Goal: Task Accomplishment & Management: Use online tool/utility

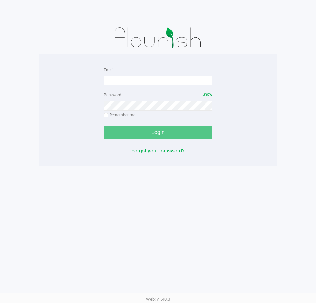
click at [159, 78] on input "Email" at bounding box center [158, 81] width 109 height 10
type input "[EMAIL_ADDRESS][DOMAIN_NAME]"
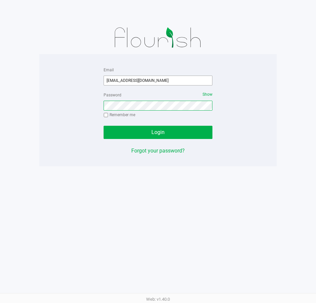
click at [104, 126] on button "Login" at bounding box center [158, 132] width 109 height 13
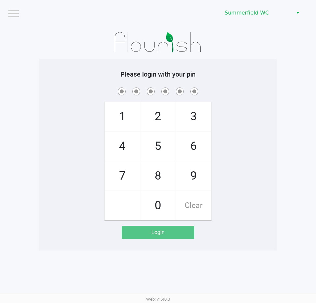
click at [269, 99] on div "1 4 7 2 5 8 0 3 6 9 Clear" at bounding box center [158, 153] width 238 height 134
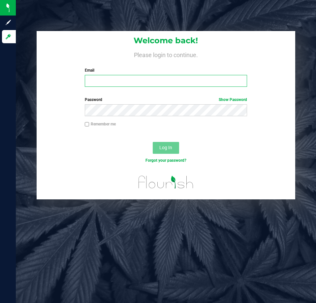
click at [138, 83] on input "Email" at bounding box center [166, 81] width 162 height 12
click at [164, 80] on input "[EMAIL_ADDRESS]" at bounding box center [166, 81] width 162 height 12
type input "[EMAIL_ADDRESS][DOMAIN_NAME]"
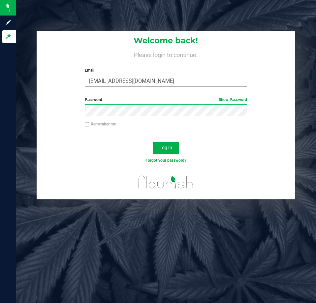
click at [153, 142] on button "Log In" at bounding box center [166, 148] width 26 height 12
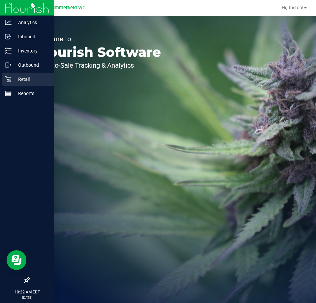
click at [16, 78] on p "Retail" at bounding box center [32, 79] width 40 height 8
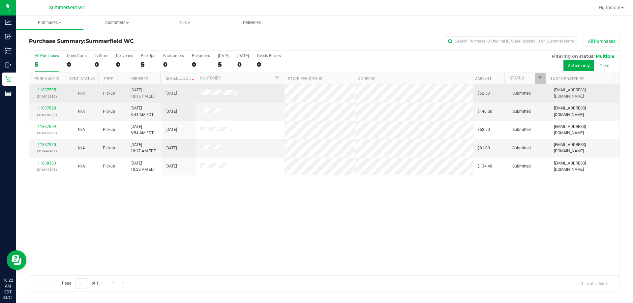
click at [44, 90] on link "11837595" at bounding box center [47, 90] width 18 height 5
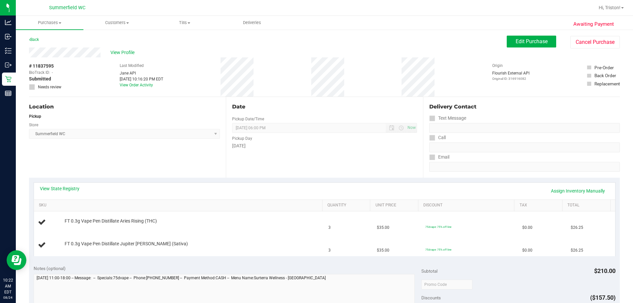
click at [61, 176] on div "Location Pickup Store [PERSON_NAME] Select Store [PERSON_NAME][GEOGRAPHIC_DATA]…" at bounding box center [127, 137] width 197 height 81
click at [66, 193] on div "View State Registry Assign Inventory Manually" at bounding box center [325, 190] width 570 height 11
click at [66, 189] on link "View State Registry" at bounding box center [60, 188] width 40 height 7
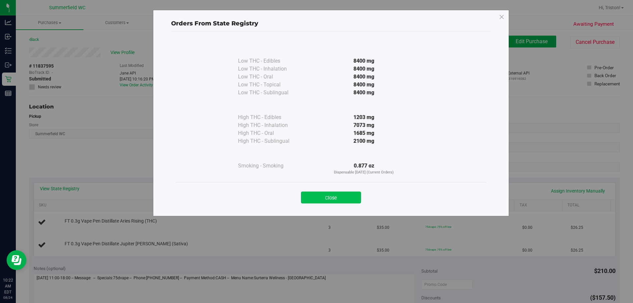
click at [316, 200] on button "Close" at bounding box center [331, 198] width 60 height 12
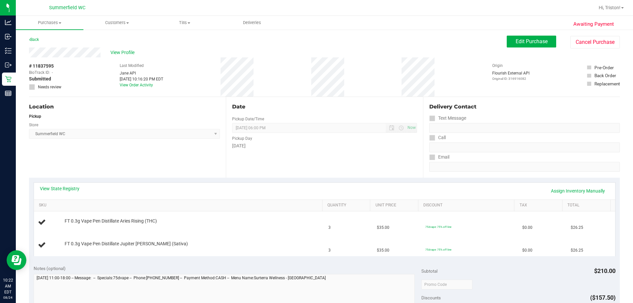
click at [244, 182] on div "View State Registry Assign Inventory Manually SKU Quantity Unit Price Discount …" at bounding box center [325, 219] width 582 height 74
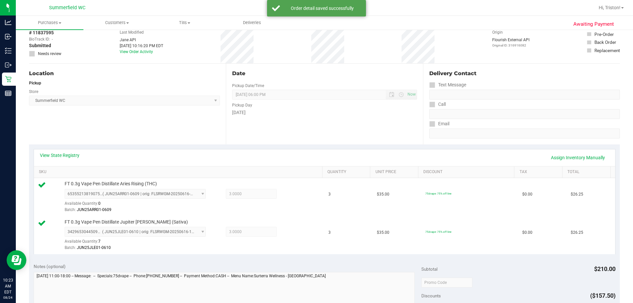
scroll to position [99, 0]
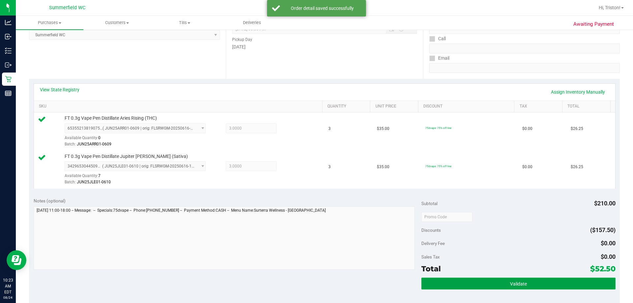
click at [316, 285] on span "Validate" at bounding box center [518, 283] width 17 height 5
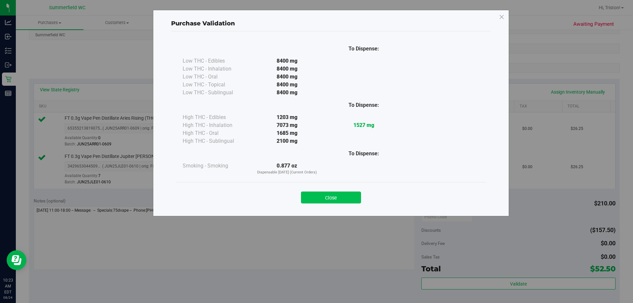
click at [316, 195] on button "Close" at bounding box center [331, 198] width 60 height 12
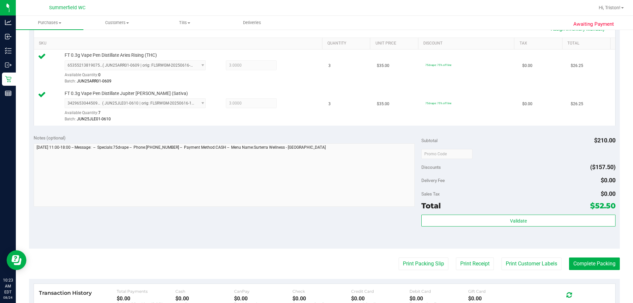
scroll to position [165, 0]
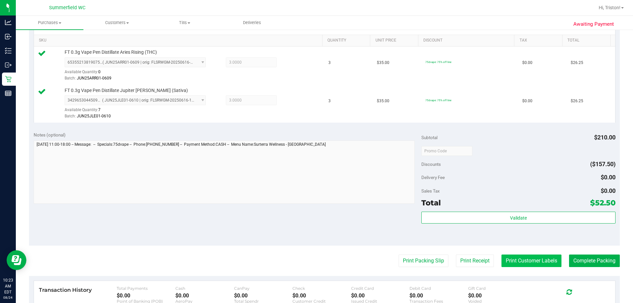
click at [316, 263] on button "Print Customer Labels" at bounding box center [532, 261] width 60 height 13
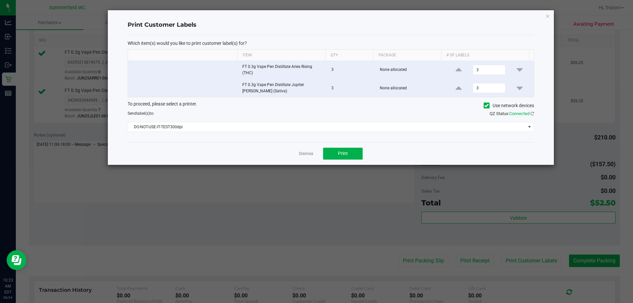
click at [316, 132] on div "Which item(s) would you like to print customer label(s) for? Item Qty Package #…" at bounding box center [331, 88] width 407 height 107
click at [316, 124] on span "DO-NOT-USE-IT-TEST300dpi" at bounding box center [327, 126] width 398 height 9
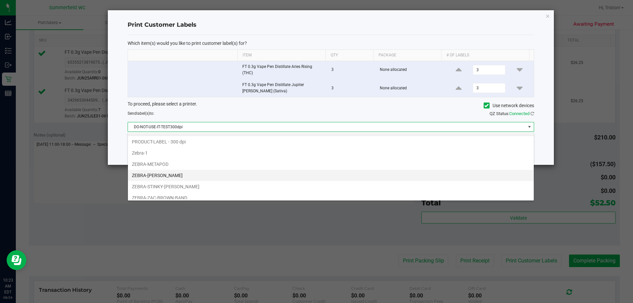
scroll to position [13, 0]
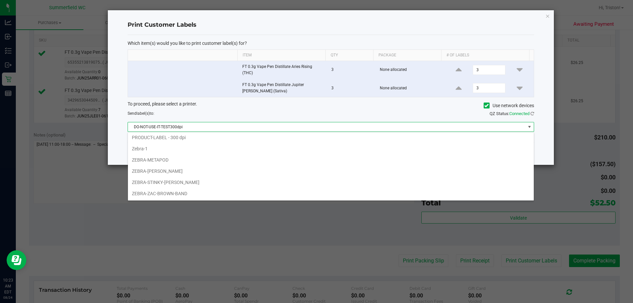
click at [181, 173] on li "ZEBRA-[PERSON_NAME]" at bounding box center [331, 171] width 406 height 11
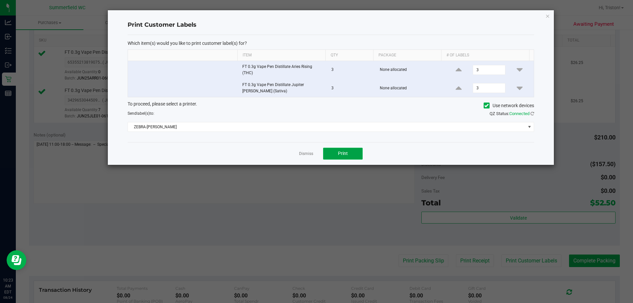
click at [316, 149] on button "Print" at bounding box center [343, 154] width 40 height 12
click at [307, 152] on link "Dismiss" at bounding box center [306, 154] width 14 height 6
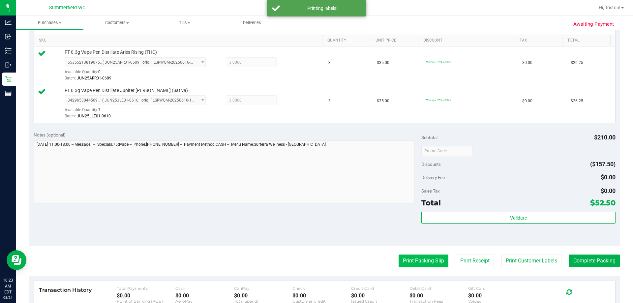
click at [316, 261] on button "Print Packing Slip" at bounding box center [424, 261] width 50 height 13
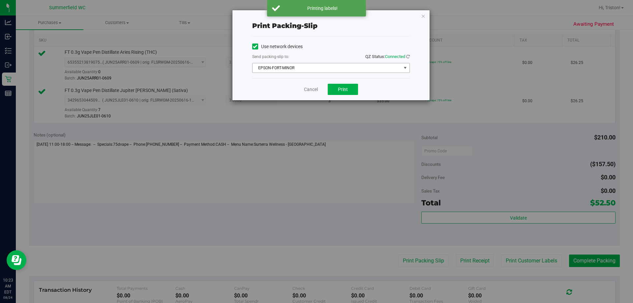
click at [315, 69] on span "EPSON-FORT-MINOR" at bounding box center [327, 67] width 149 height 9
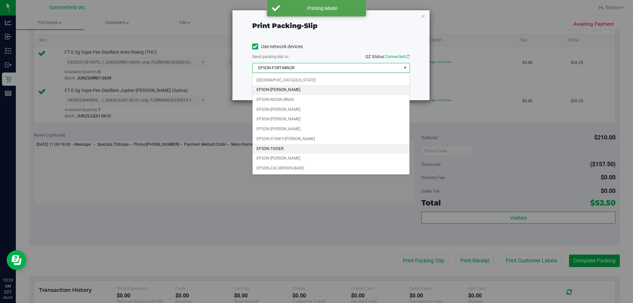
scroll to position [0, 0]
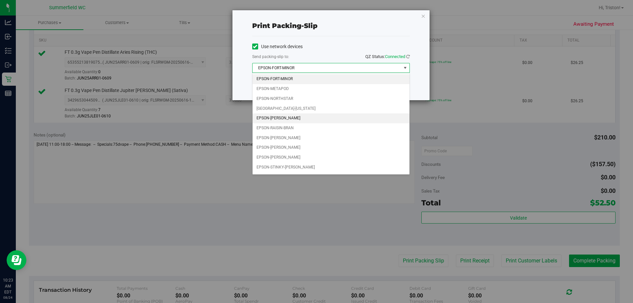
click at [293, 117] on li "EPSON-[PERSON_NAME]" at bounding box center [331, 118] width 157 height 10
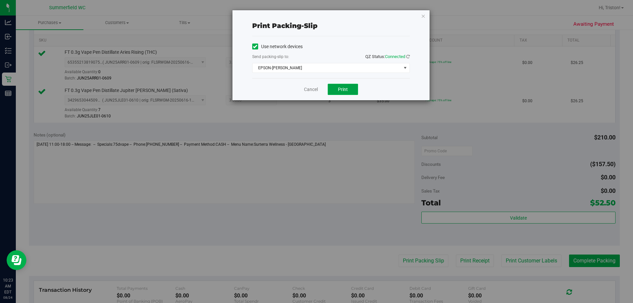
click at [316, 87] on span "Print" at bounding box center [343, 89] width 10 height 5
click at [308, 92] on link "Cancel" at bounding box center [311, 89] width 14 height 7
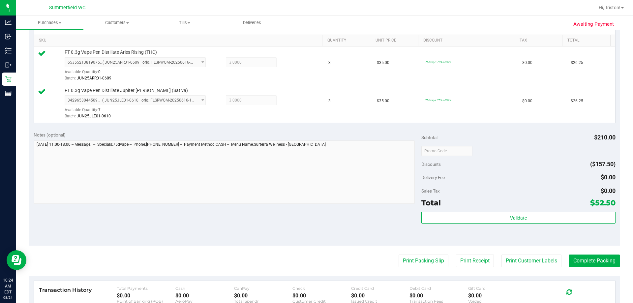
click at [316, 272] on purchase-details "Back Edit Purchase Cancel Purchase View Profile # 11837595 BioTrack ID: - Submi…" at bounding box center [324, 135] width 591 height 529
click at [316, 264] on button "Complete Packing" at bounding box center [594, 261] width 51 height 13
click at [316, 186] on div "Sales Tax $0.00" at bounding box center [519, 191] width 194 height 12
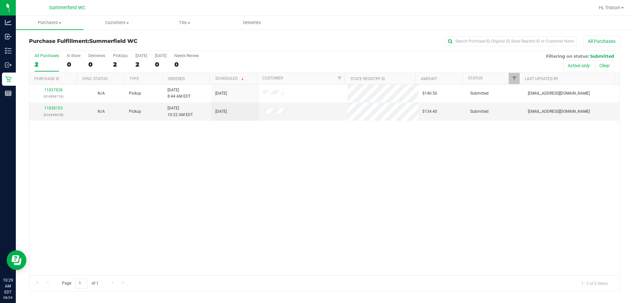
click at [305, 191] on div "11837828 (316936719) N/A Pickup [DATE] 8:44 AM EDT 8/24/2025 $140.50 Submitted …" at bounding box center [324, 179] width 590 height 191
click at [38, 58] on label "All Purchases 2" at bounding box center [47, 62] width 24 height 18
click at [0, 0] on input "All Purchases 2" at bounding box center [0, 0] width 0 height 0
click at [228, 202] on div "11837828 (316936719) N/A Pickup [DATE] 8:44 AM EDT 8/24/2025 $140.50 Submitted …" at bounding box center [324, 179] width 590 height 191
click at [53, 104] on td "11838103 (316949678)" at bounding box center [53, 112] width 48 height 18
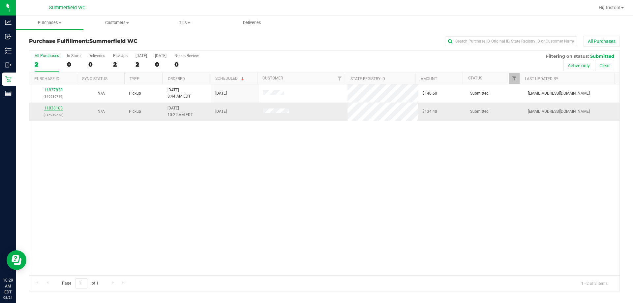
click at [56, 107] on link "11838103" at bounding box center [53, 108] width 18 height 5
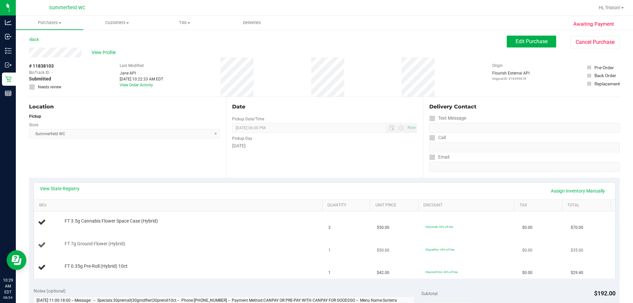
scroll to position [33, 0]
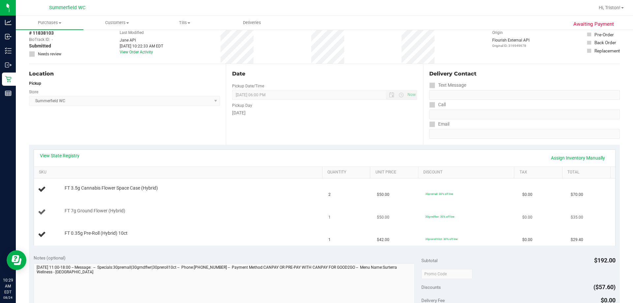
click at [254, 215] on div "FT 7g Ground Flower (Hybrid)" at bounding box center [179, 212] width 283 height 9
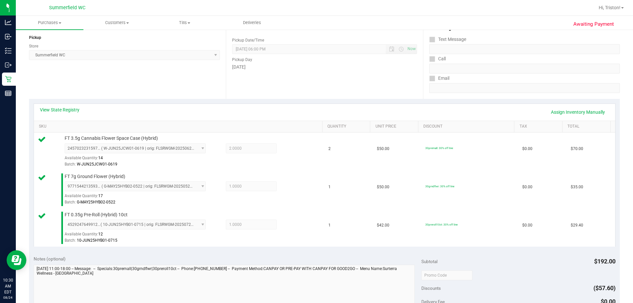
scroll to position [165, 0]
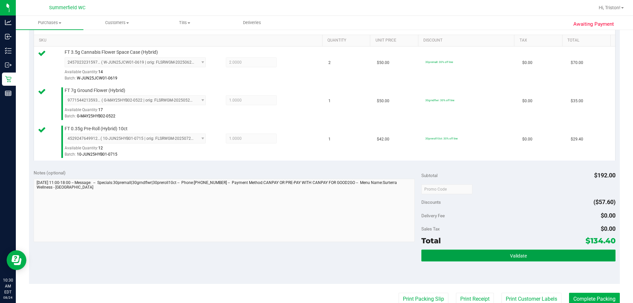
click at [316, 250] on button "Validate" at bounding box center [519, 256] width 194 height 12
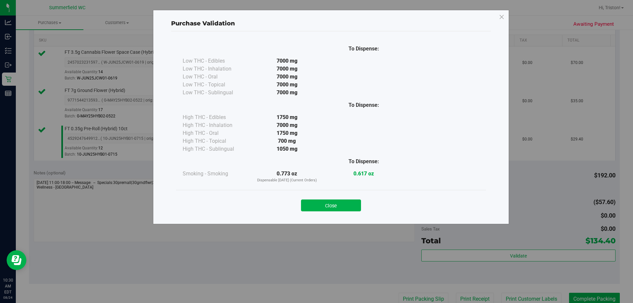
click at [316, 211] on div "Close" at bounding box center [331, 203] width 310 height 27
drag, startPoint x: 315, startPoint y: 207, endPoint x: 367, endPoint y: 209, distance: 52.5
click at [315, 207] on button "Close" at bounding box center [331, 206] width 60 height 12
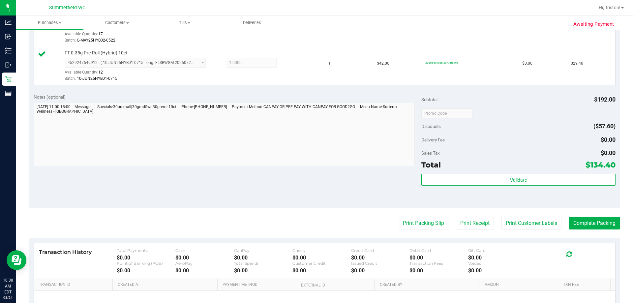
scroll to position [297, 0]
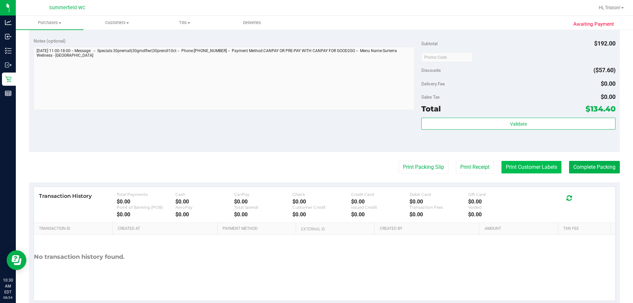
click at [316, 169] on button "Print Customer Labels" at bounding box center [532, 167] width 60 height 13
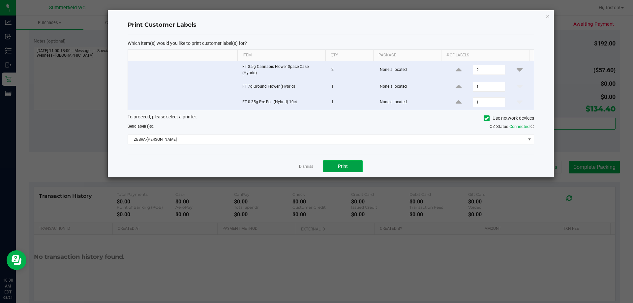
click at [316, 166] on button "Print" at bounding box center [343, 166] width 40 height 12
click at [306, 166] on link "Dismiss" at bounding box center [306, 167] width 14 height 6
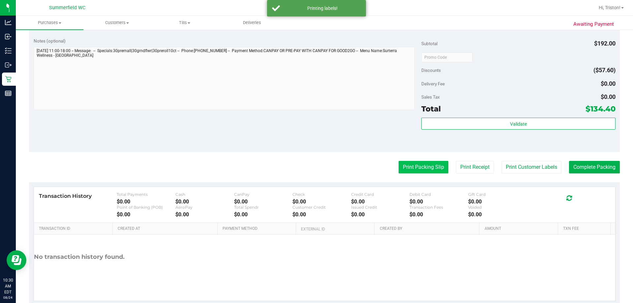
click at [316, 163] on button "Print Packing Slip" at bounding box center [424, 167] width 50 height 13
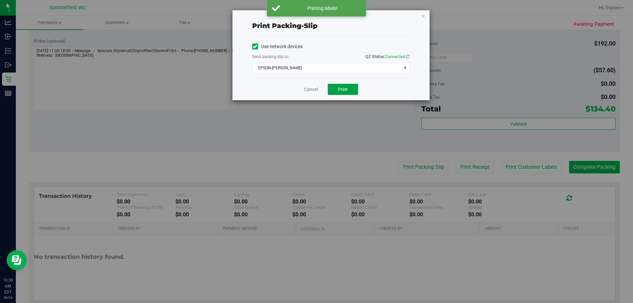
click at [316, 90] on button "Print" at bounding box center [343, 89] width 30 height 11
click at [310, 90] on link "Cancel" at bounding box center [311, 89] width 14 height 7
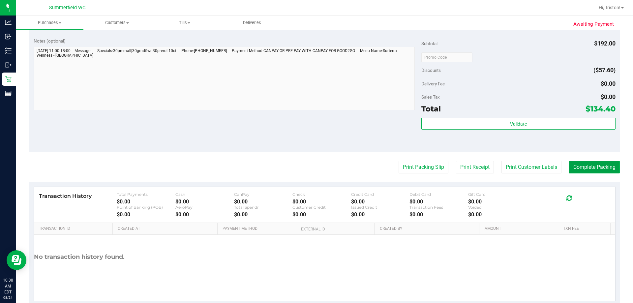
click at [316, 165] on button "Complete Packing" at bounding box center [594, 167] width 51 height 13
click at [316, 61] on div at bounding box center [519, 57] width 194 height 12
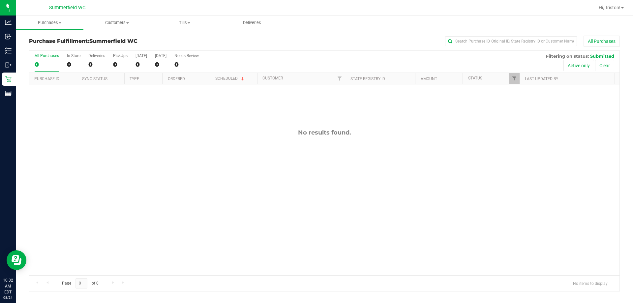
click at [297, 180] on div "No results found." at bounding box center [324, 202] width 590 height 236
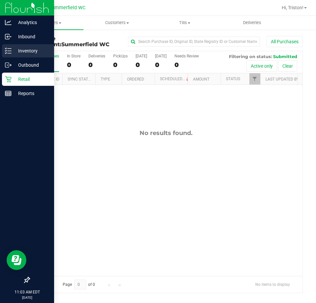
click at [12, 51] on p "Inventory" at bounding box center [32, 51] width 40 height 8
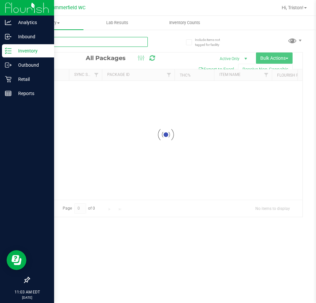
click at [76, 44] on input "text" at bounding box center [88, 42] width 119 height 10
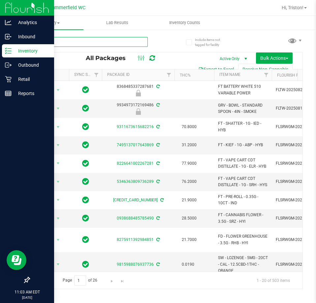
type input "pia"
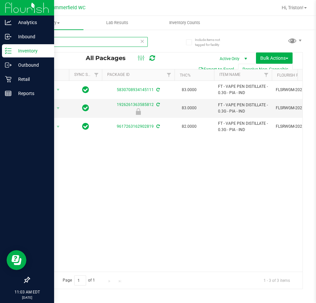
drag, startPoint x: 99, startPoint y: 40, endPoint x: -15, endPoint y: 35, distance: 113.9
click at [0, 35] on html "Analytics Inbound Inventory Outbound Retail Reports 11:03 AM EDT [DATE] 08/24 […" at bounding box center [158, 151] width 316 height 303
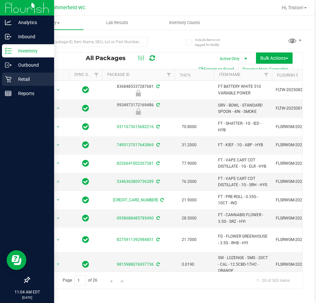
click at [11, 80] on icon at bounding box center [8, 79] width 7 height 7
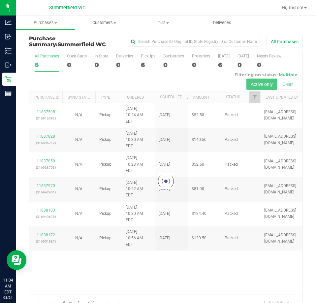
click at [151, 234] on div at bounding box center [165, 181] width 273 height 260
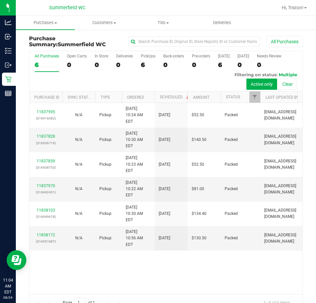
click at [151, 234] on div "11837595 (316916082) N/A Pickup [DATE] 10:24 AM EDT 8/24/2025 $52.50 Packed [EM…" at bounding box center [165, 198] width 273 height 191
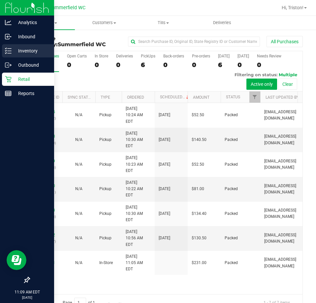
click at [11, 48] on line at bounding box center [10, 48] width 4 height 0
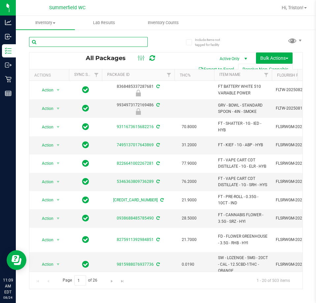
click at [80, 41] on input "text" at bounding box center [88, 42] width 119 height 10
type input "wzl"
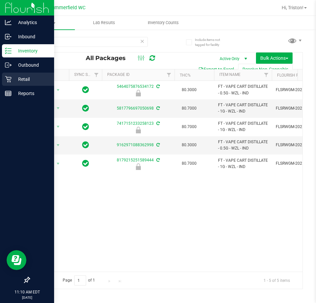
click at [7, 77] on icon at bounding box center [8, 79] width 7 height 7
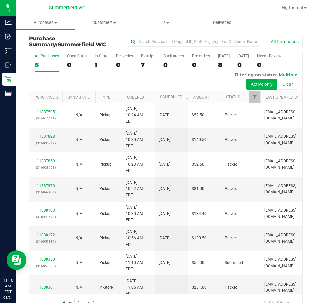
click at [168, 261] on div "11837595 (316916082) N/A Pickup [DATE] 10:24 AM EDT 8/24/2025 $52.50 Packed [EM…" at bounding box center [165, 198] width 273 height 191
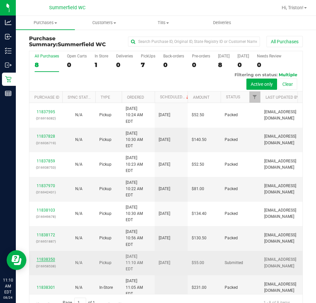
click at [49, 257] on link "11838350" at bounding box center [46, 259] width 18 height 5
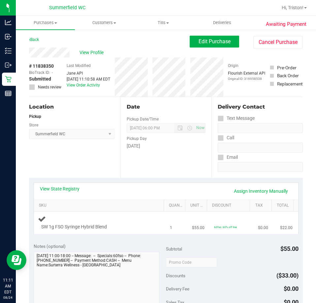
click at [124, 216] on div "SW 1g FSO Syringe Hybrid Blend" at bounding box center [100, 223] width 124 height 16
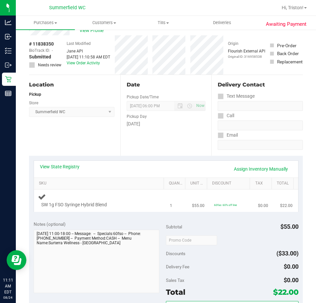
scroll to position [33, 0]
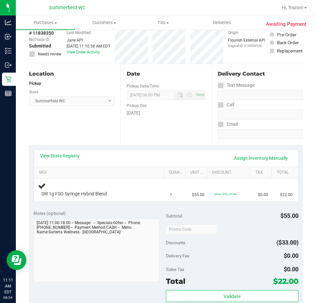
click at [71, 160] on div "View State Registry Assign Inventory Manually" at bounding box center [166, 157] width 252 height 11
click at [71, 154] on link "View State Registry" at bounding box center [60, 155] width 40 height 7
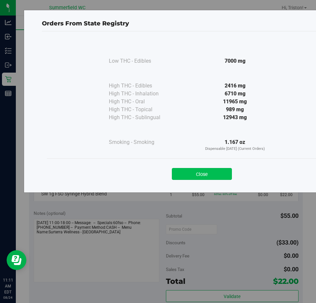
click at [202, 173] on button "Close" at bounding box center [202, 174] width 60 height 12
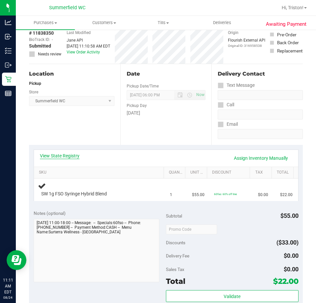
click at [47, 156] on link "View State Registry" at bounding box center [60, 155] width 40 height 7
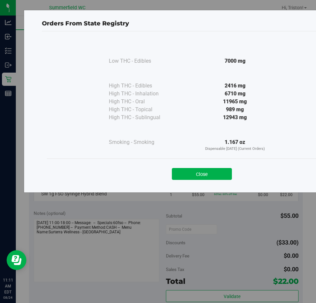
click at [210, 180] on div "Close" at bounding box center [202, 171] width 310 height 27
click at [217, 169] on button "Close" at bounding box center [202, 174] width 60 height 12
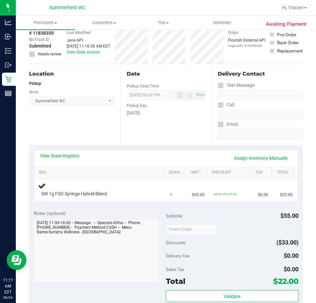
click at [116, 150] on div "View State Registry Assign Inventory Manually" at bounding box center [166, 158] width 264 height 17
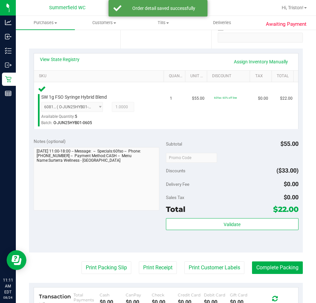
scroll to position [132, 0]
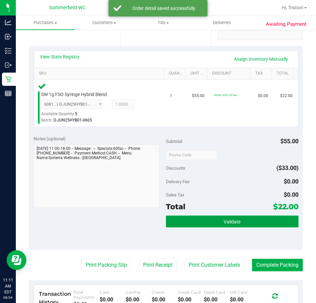
click at [237, 217] on button "Validate" at bounding box center [232, 221] width 133 height 12
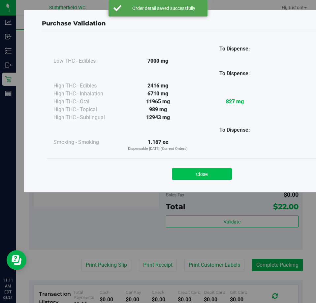
click at [199, 175] on button "Close" at bounding box center [202, 174] width 60 height 12
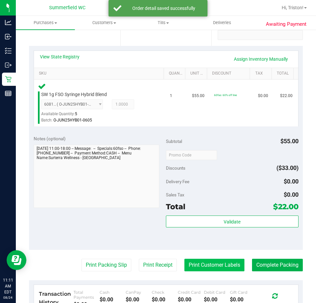
click at [213, 259] on button "Print Customer Labels" at bounding box center [214, 265] width 60 height 13
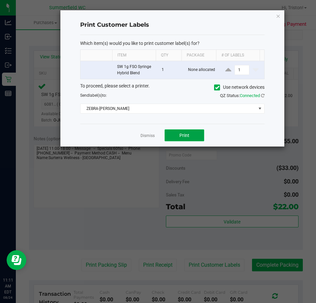
click at [185, 134] on span "Print" at bounding box center [184, 135] width 10 height 5
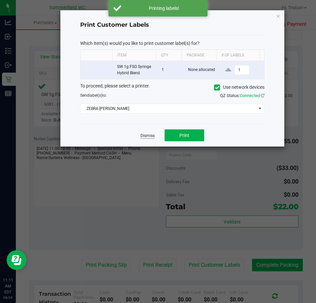
click at [148, 137] on link "Dismiss" at bounding box center [148, 136] width 14 height 6
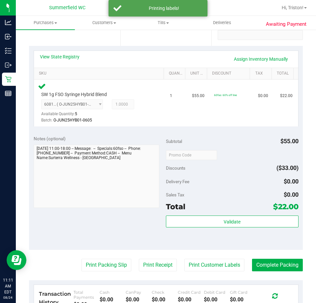
click at [104, 258] on purchase-details "Back Edit Purchase Cancel Purchase View Profile # 11838350 BioTrack ID: - Submi…" at bounding box center [166, 163] width 274 height 518
click at [104, 262] on button "Print Packing Slip" at bounding box center [106, 265] width 50 height 13
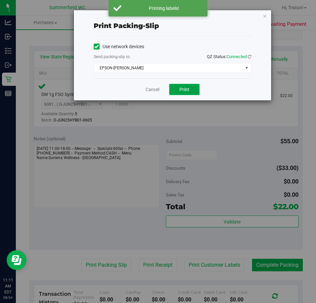
click at [185, 91] on span "Print" at bounding box center [184, 89] width 10 height 5
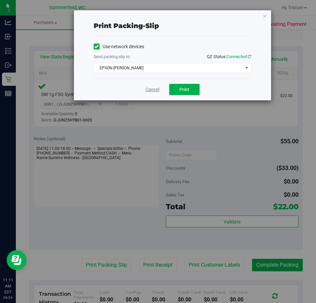
click at [152, 87] on link "Cancel" at bounding box center [152, 89] width 14 height 7
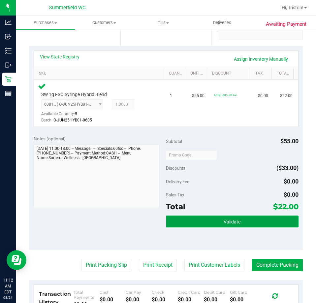
click at [237, 219] on button "Validate" at bounding box center [232, 221] width 133 height 12
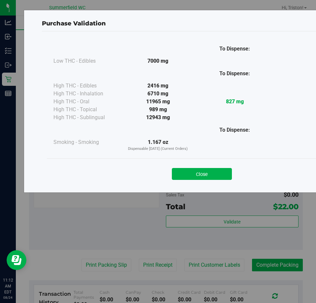
click at [203, 173] on button "Close" at bounding box center [202, 174] width 60 height 12
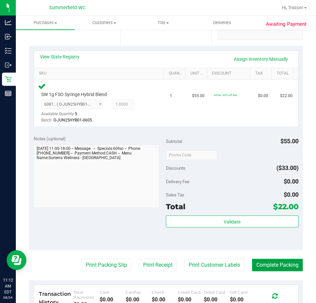
click at [264, 259] on button "Complete Packing" at bounding box center [277, 265] width 51 height 13
click at [250, 179] on div "Delivery Fee $0.00" at bounding box center [232, 181] width 133 height 12
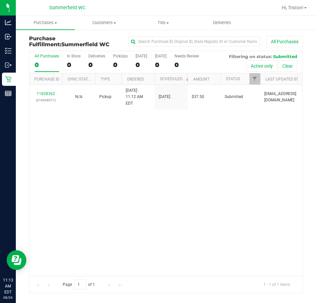
click at [95, 202] on div "11838362 (316958571) N/A Pickup [DATE] 11:12 AM EDT 8/24/2025 $37.50 Submitted …" at bounding box center [165, 180] width 273 height 191
drag, startPoint x: 70, startPoint y: 222, endPoint x: 37, endPoint y: 224, distance: 32.4
click at [70, 222] on div "11838362 (316958571) N/A Pickup [DATE] 11:12 AM EDT 8/24/2025 $37.50 Submitted …" at bounding box center [165, 180] width 273 height 191
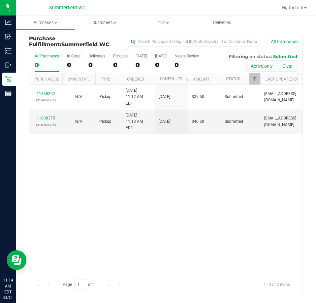
click at [91, 213] on div "11838362 (316958571) N/A Pickup [DATE] 11:12 AM EDT 8/24/2025 $37.50 Submitted …" at bounding box center [165, 180] width 273 height 191
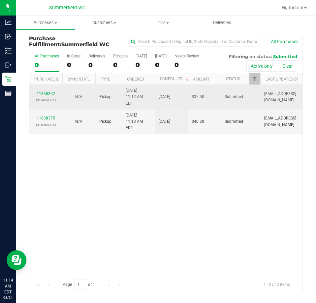
click at [53, 91] on link "11838362" at bounding box center [46, 93] width 18 height 5
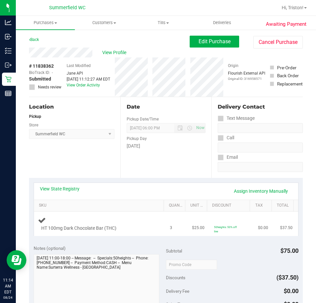
click at [143, 224] on div "HT 100mg Dark Chocolate Bar (THC)" at bounding box center [100, 224] width 124 height 16
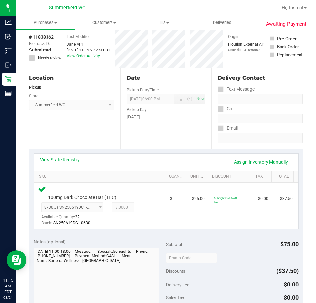
scroll to position [66, 0]
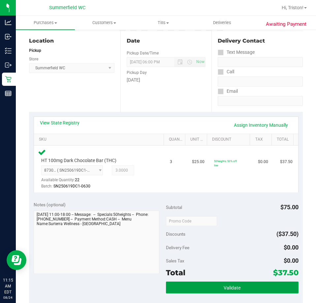
click at [224, 289] on span "Validate" at bounding box center [232, 287] width 17 height 5
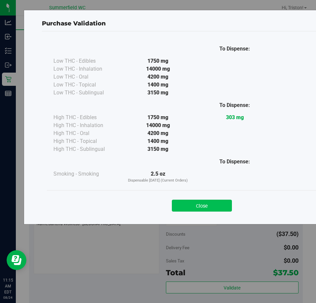
click at [193, 206] on button "Close" at bounding box center [202, 206] width 60 height 12
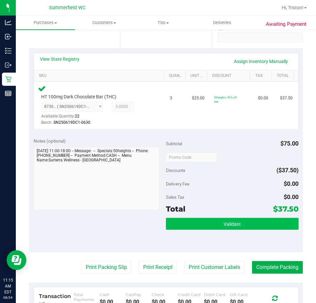
scroll to position [132, 0]
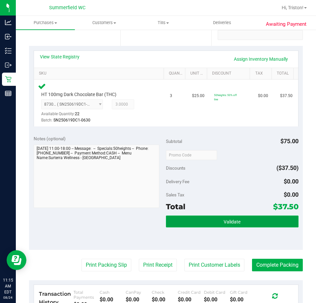
click at [219, 218] on button "Validate" at bounding box center [232, 221] width 133 height 12
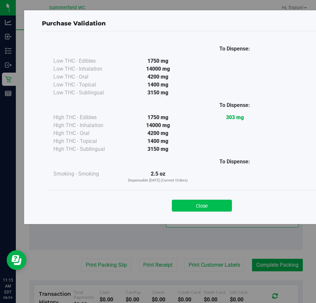
click at [198, 203] on button "Close" at bounding box center [202, 206] width 60 height 12
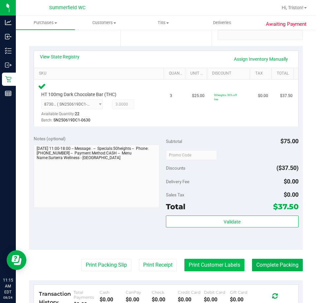
click at [208, 260] on button "Print Customer Labels" at bounding box center [214, 265] width 60 height 13
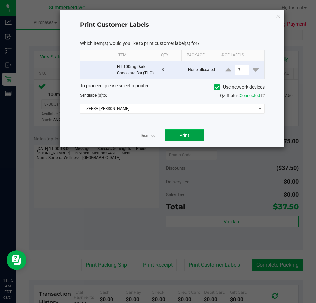
click at [190, 136] on button "Print" at bounding box center [185, 135] width 40 height 12
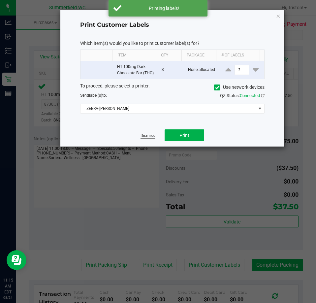
click at [148, 139] on link "Dismiss" at bounding box center [148, 136] width 14 height 6
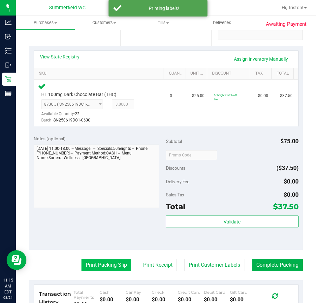
click at [102, 264] on button "Print Packing Slip" at bounding box center [106, 265] width 50 height 13
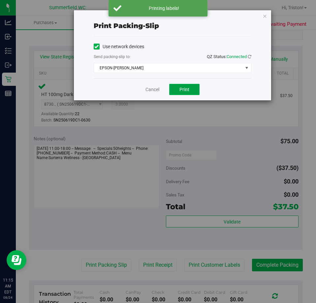
click at [186, 89] on span "Print" at bounding box center [184, 89] width 10 height 5
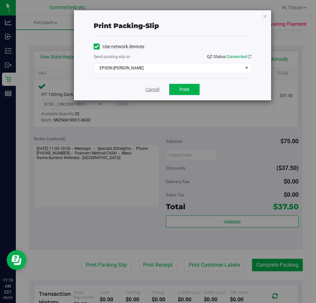
click at [152, 86] on link "Cancel" at bounding box center [152, 89] width 14 height 7
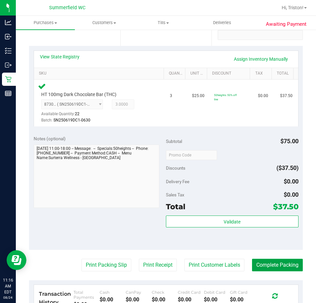
drag, startPoint x: 283, startPoint y: 268, endPoint x: 260, endPoint y: 201, distance: 70.4
click at [283, 267] on button "Complete Packing" at bounding box center [277, 265] width 51 height 13
click at [251, 180] on div "Delivery Fee $0.00" at bounding box center [232, 181] width 133 height 12
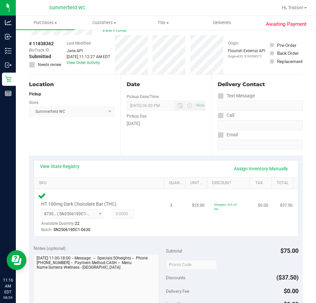
scroll to position [0, 0]
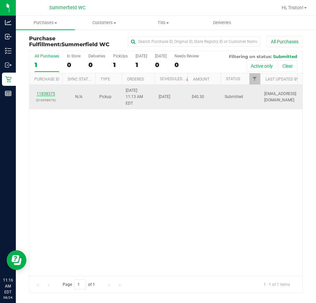
click at [51, 91] on link "11838375" at bounding box center [46, 93] width 18 height 5
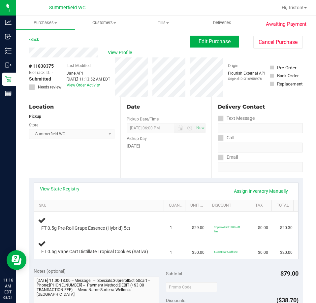
click at [74, 186] on link "View State Registry" at bounding box center [60, 188] width 40 height 7
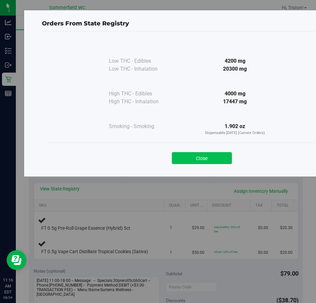
click at [212, 158] on button "Close" at bounding box center [202, 158] width 60 height 12
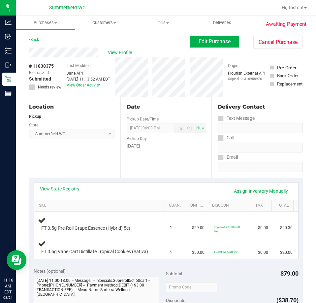
scroll to position [33, 0]
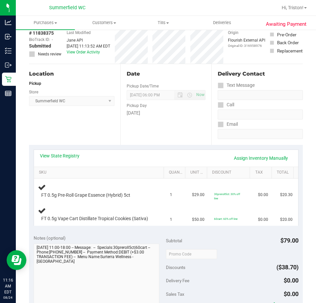
click at [157, 153] on div "View State Registry Assign Inventory Manually" at bounding box center [166, 157] width 252 height 11
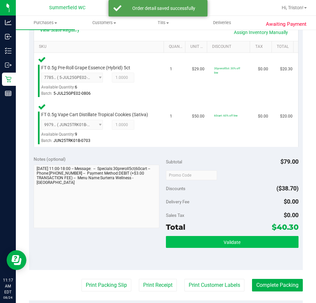
scroll to position [198, 0]
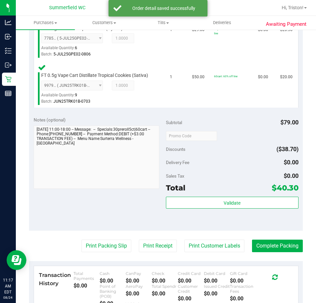
click at [210, 194] on div "Total $40.30" at bounding box center [232, 188] width 133 height 12
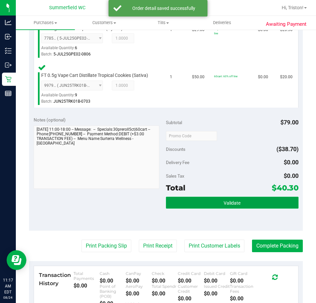
click at [209, 207] on button "Validate" at bounding box center [232, 203] width 133 height 12
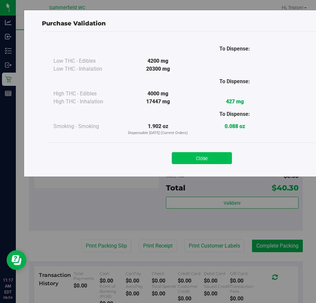
click at [199, 160] on button "Close" at bounding box center [202, 158] width 60 height 12
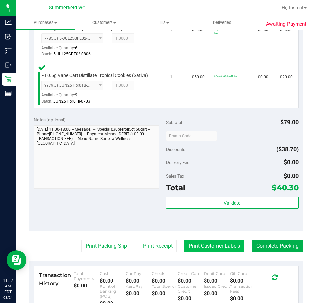
click at [209, 252] on button "Print Customer Labels" at bounding box center [214, 245] width 60 height 13
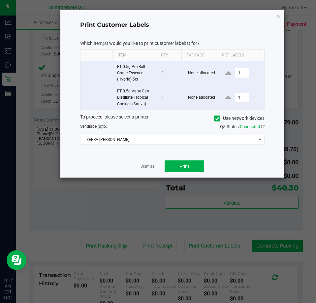
click at [174, 155] on div "Dismiss Print" at bounding box center [172, 166] width 184 height 23
click at [175, 162] on button "Print" at bounding box center [185, 166] width 40 height 12
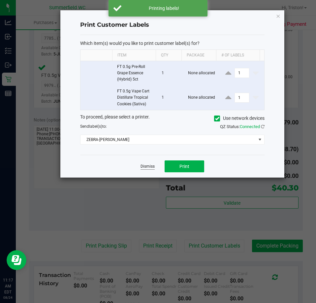
click at [146, 166] on link "Dismiss" at bounding box center [148, 167] width 14 height 6
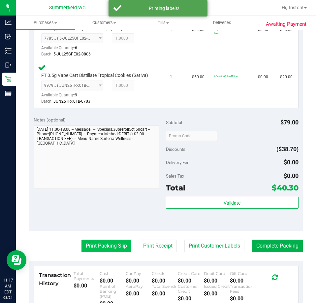
click at [105, 251] on button "Print Packing Slip" at bounding box center [106, 245] width 50 height 13
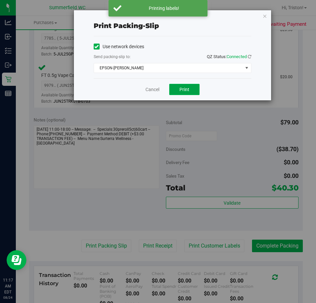
click at [191, 91] on button "Print" at bounding box center [184, 89] width 30 height 11
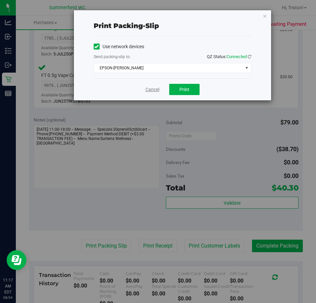
click at [147, 92] on link "Cancel" at bounding box center [152, 89] width 14 height 7
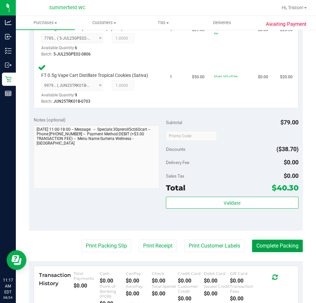
click at [272, 252] on button "Complete Packing" at bounding box center [277, 245] width 51 height 13
click at [213, 155] on div "Discounts ($38.70)" at bounding box center [232, 149] width 133 height 12
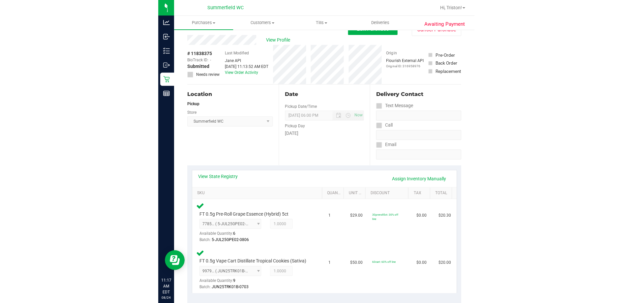
scroll to position [0, 0]
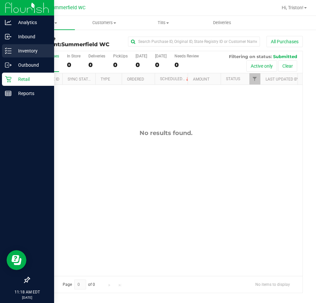
click at [12, 49] on p "Inventory" at bounding box center [32, 51] width 40 height 8
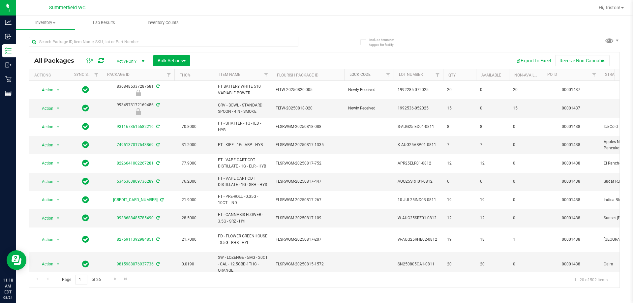
click at [316, 74] on link "Lock Code" at bounding box center [360, 74] width 21 height 5
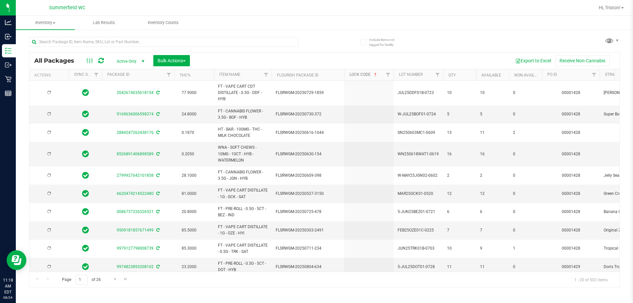
click at [316, 74] on link "Lock Code" at bounding box center [364, 74] width 29 height 5
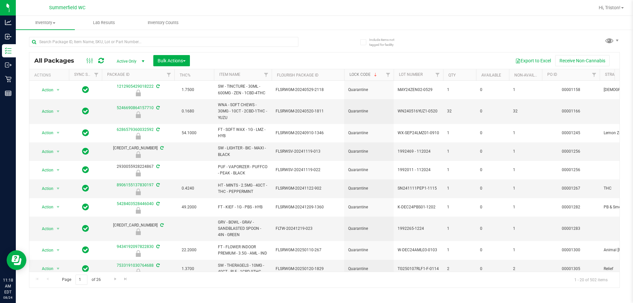
scroll to position [203, 0]
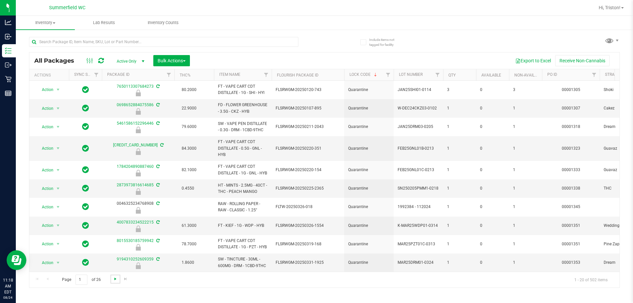
click at [115, 279] on span "Go to the next page" at bounding box center [115, 278] width 5 height 5
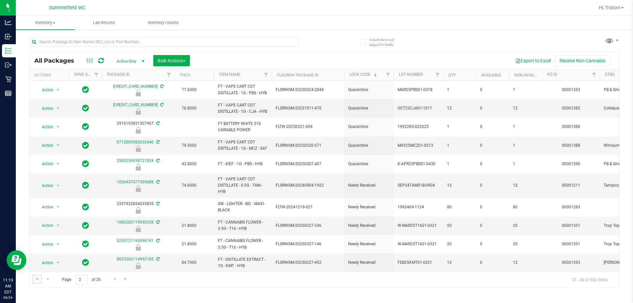
click at [38, 275] on link "Go to the first page" at bounding box center [37, 279] width 10 height 9
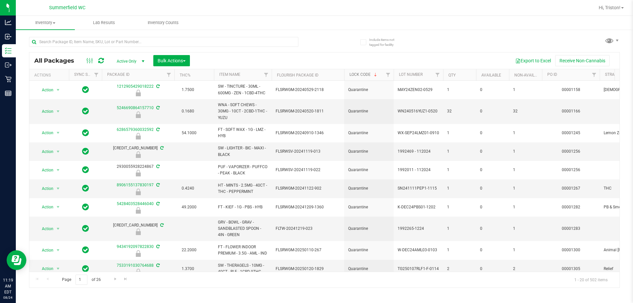
click at [316, 73] on link "Lock Code" at bounding box center [364, 74] width 29 height 5
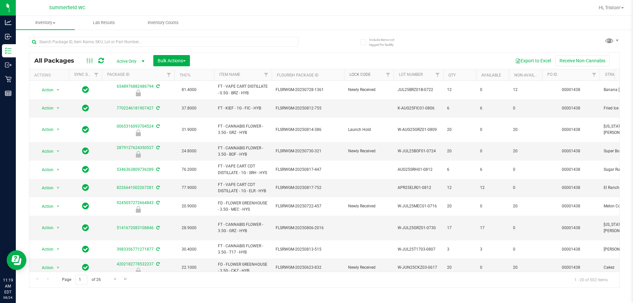
click at [316, 73] on link "Lock Code" at bounding box center [360, 74] width 21 height 5
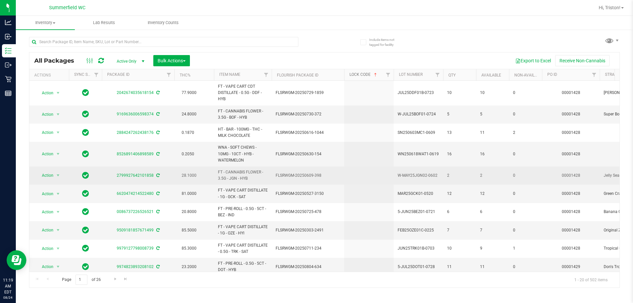
scroll to position [192, 0]
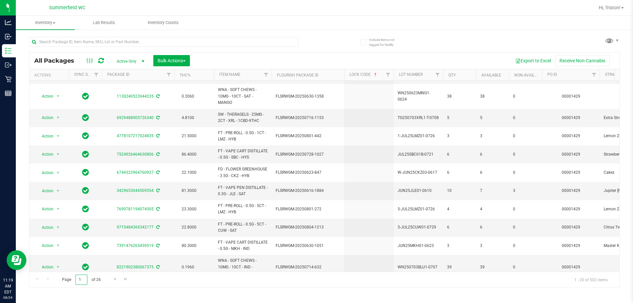
click at [84, 281] on input "1" at bounding box center [82, 280] width 12 height 10
type input "6"
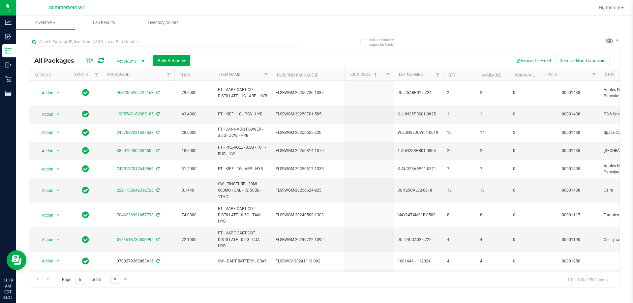
click at [116, 281] on span "Go to the next page" at bounding box center [115, 278] width 5 height 5
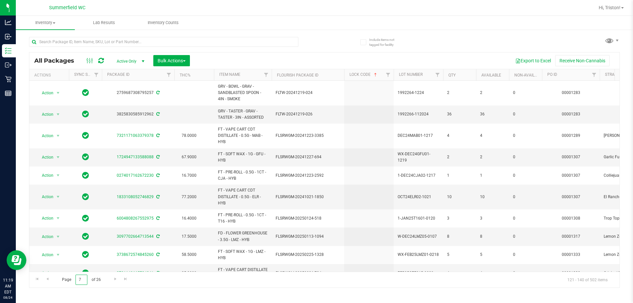
drag, startPoint x: 83, startPoint y: 279, endPoint x: 72, endPoint y: 277, distance: 11.1
click at [72, 277] on span "Page 7 of 26" at bounding box center [81, 280] width 50 height 10
type input "12"
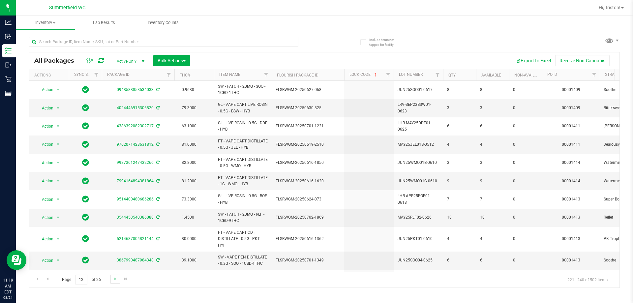
click at [116, 283] on link "Go to the next page" at bounding box center [116, 279] width 10 height 9
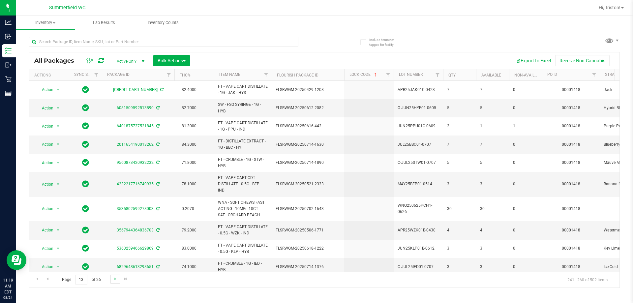
click at [115, 280] on span "Go to the next page" at bounding box center [115, 278] width 5 height 5
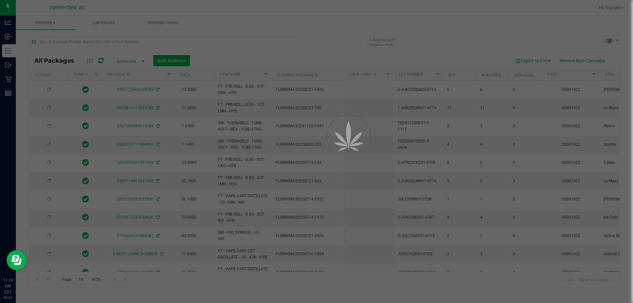
click at [115, 280] on div at bounding box center [316, 151] width 633 height 303
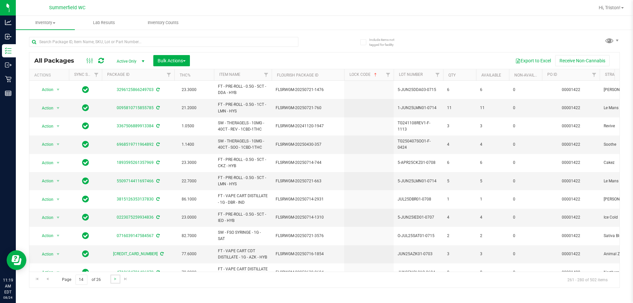
click at [115, 280] on span "Go to the next page" at bounding box center [115, 278] width 5 height 5
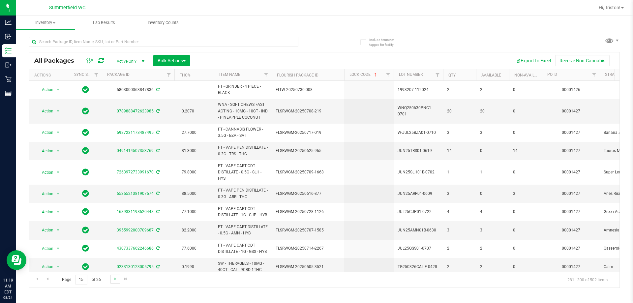
click at [115, 280] on span "Go to the next page" at bounding box center [115, 278] width 5 height 5
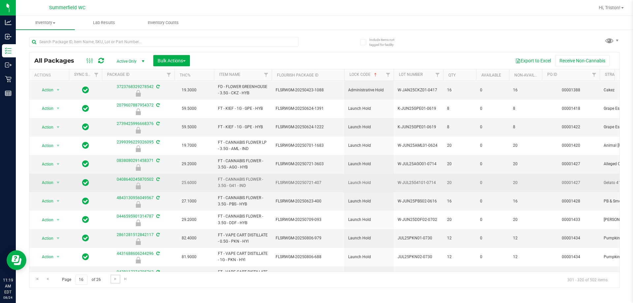
scroll to position [189, 0]
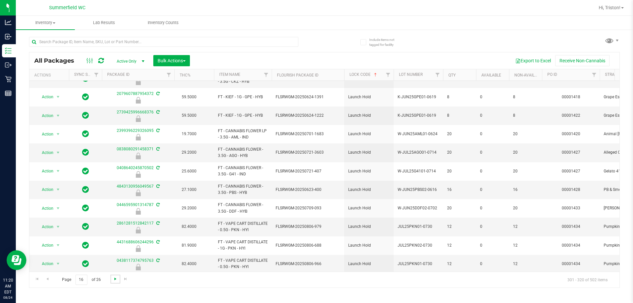
click at [113, 279] on span "Go to the next page" at bounding box center [115, 278] width 5 height 5
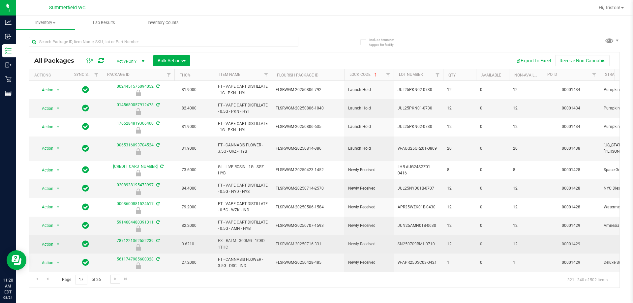
scroll to position [190, 0]
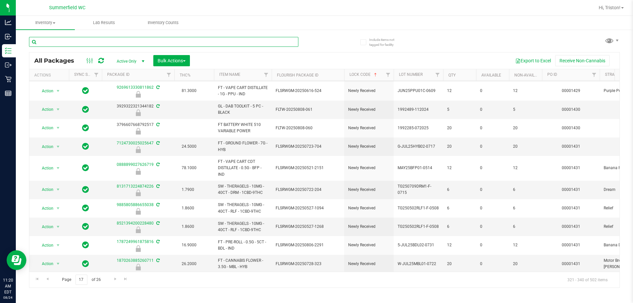
click at [145, 44] on input "text" at bounding box center [164, 42] width 270 height 10
type input "gpe"
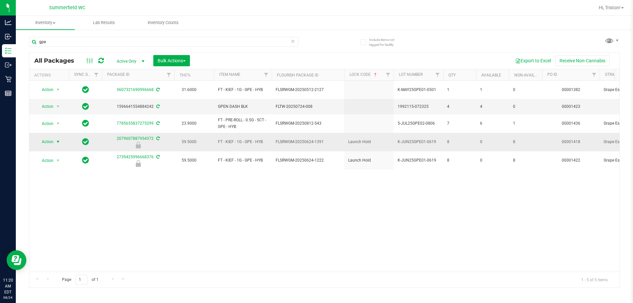
click at [42, 138] on span "Action" at bounding box center [45, 141] width 18 height 9
click at [59, 212] on li "Unlock package" at bounding box center [57, 217] width 42 height 10
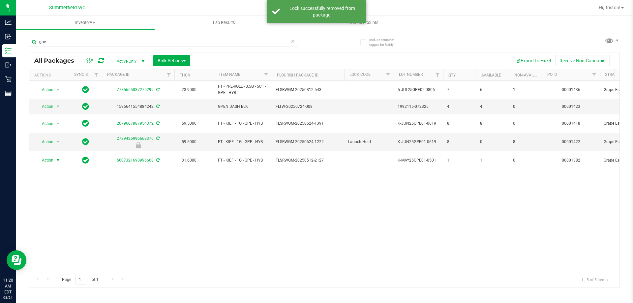
click at [53, 158] on span "Action" at bounding box center [45, 160] width 18 height 9
click at [53, 138] on span "Action" at bounding box center [45, 141] width 18 height 9
click at [52, 212] on li "Unlock package" at bounding box center [57, 217] width 42 height 10
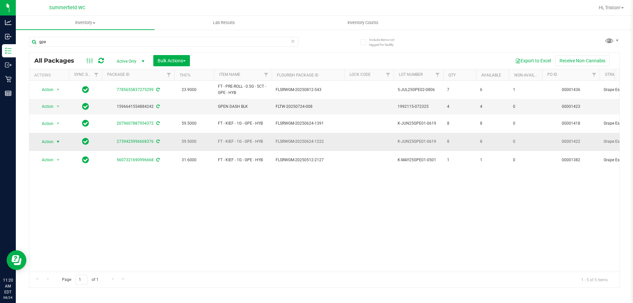
click at [53, 138] on span "Action" at bounding box center [45, 141] width 18 height 9
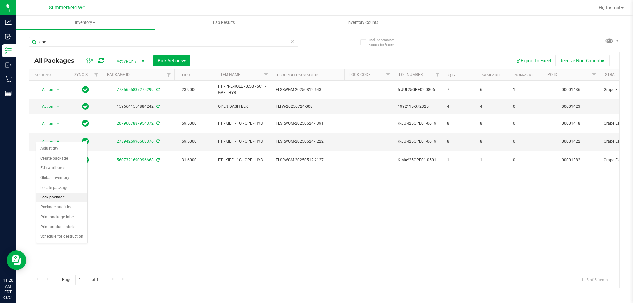
click at [67, 198] on li "Lock package" at bounding box center [61, 198] width 51 height 10
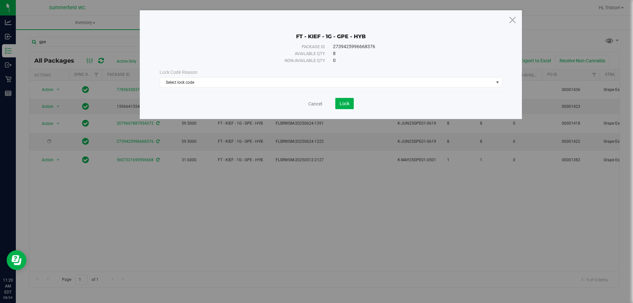
click at [292, 92] on div "Lock Code Reason Select lock code Select lock code Newly Received Administrativ…" at bounding box center [331, 78] width 353 height 28
click at [292, 86] on span "Select lock code" at bounding box center [327, 82] width 334 height 9
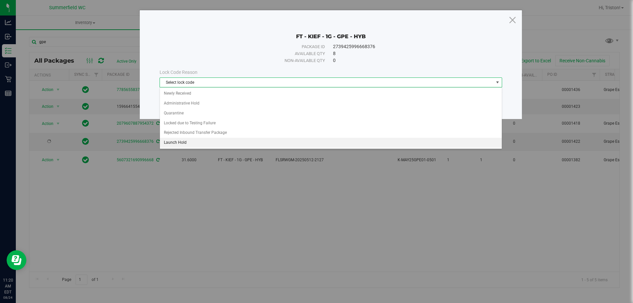
click at [238, 146] on li "Launch Hold" at bounding box center [331, 143] width 342 height 10
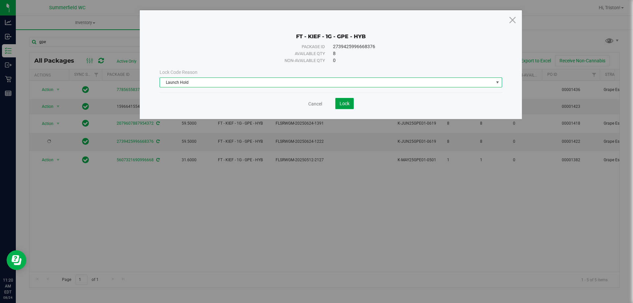
click at [316, 106] on span "Lock" at bounding box center [345, 103] width 10 height 5
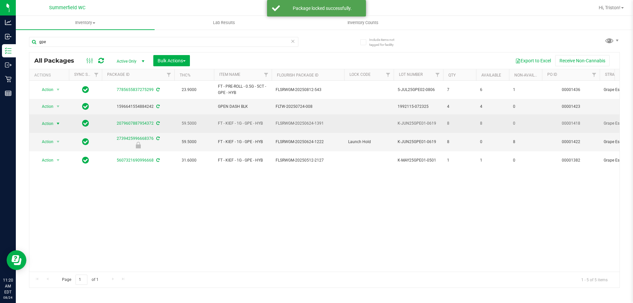
click at [51, 123] on span "Action" at bounding box center [45, 123] width 18 height 9
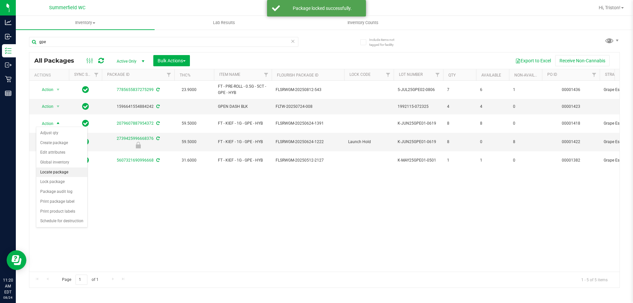
click at [62, 176] on li "Locate package" at bounding box center [61, 173] width 51 height 10
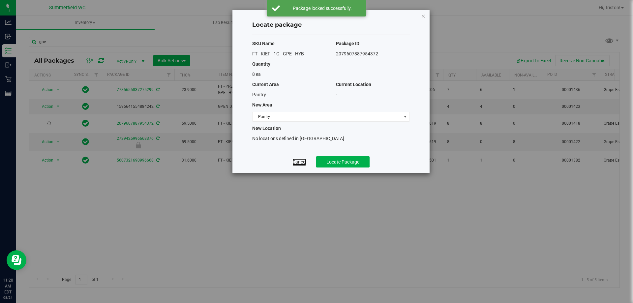
click at [303, 164] on link "Cancel" at bounding box center [300, 162] width 14 height 7
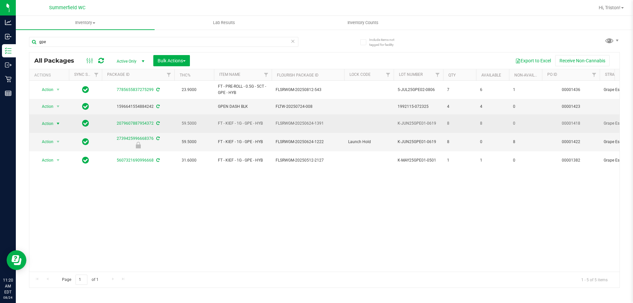
click at [53, 119] on span "Action" at bounding box center [45, 123] width 18 height 9
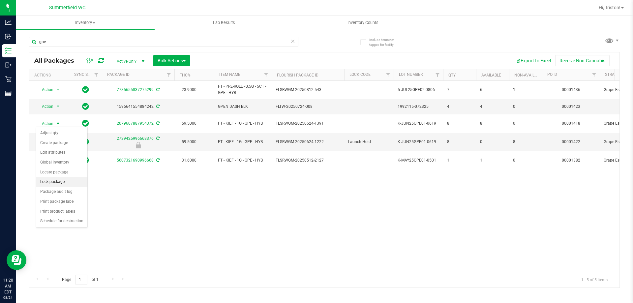
click at [58, 185] on li "Lock package" at bounding box center [61, 182] width 51 height 10
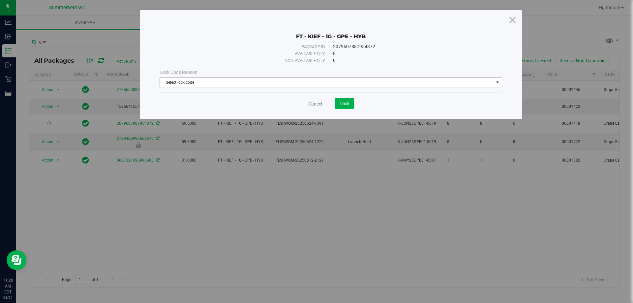
click at [316, 81] on span "Select lock code" at bounding box center [327, 82] width 334 height 9
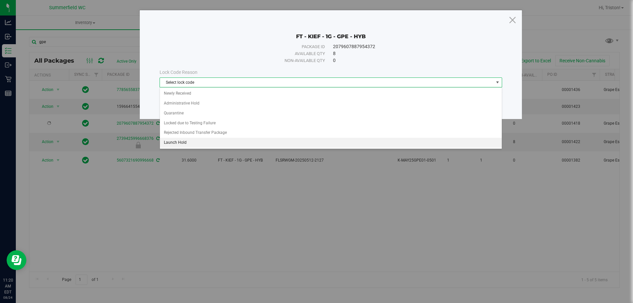
click at [203, 143] on li "Launch Hold" at bounding box center [331, 143] width 342 height 10
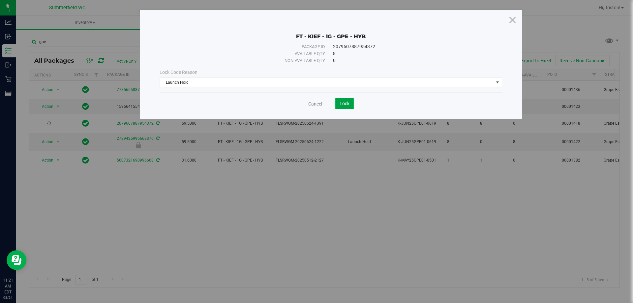
click at [316, 99] on button "Lock" at bounding box center [344, 103] width 18 height 11
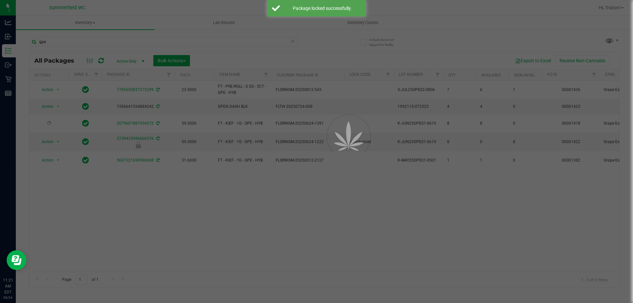
click at [219, 183] on div at bounding box center [316, 151] width 633 height 303
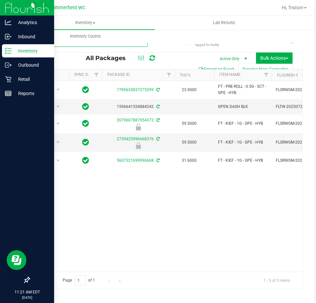
drag, startPoint x: 73, startPoint y: 46, endPoint x: 15, endPoint y: 46, distance: 58.4
click at [16, 46] on div "Include items not tagged for facility gpe All Packages Active Only Active Only …" at bounding box center [166, 129] width 300 height 201
